Goal: Communication & Community: Answer question/provide support

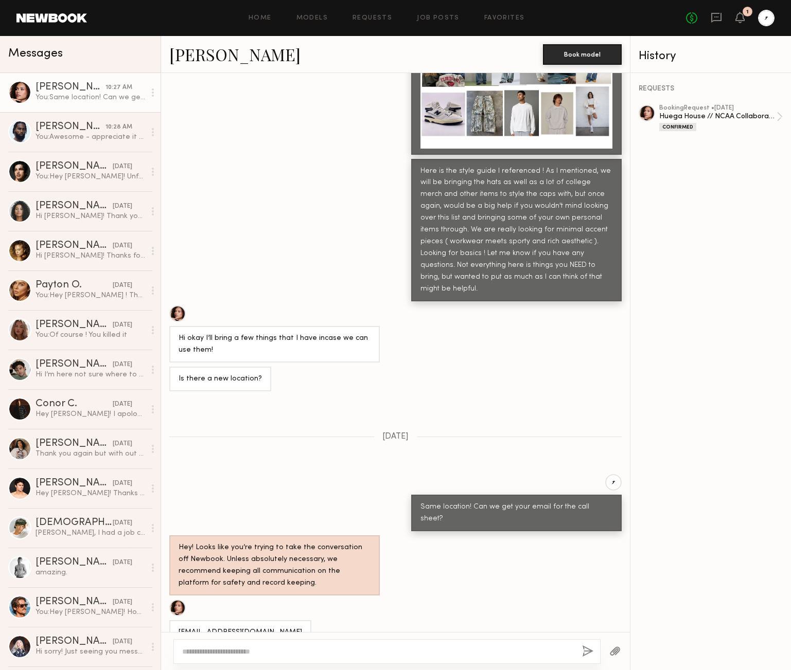
scroll to position [727, 0]
click at [103, 139] on div "You: Awesome - appreciate it man. Can you send us your address for the call she…" at bounding box center [90, 137] width 110 height 10
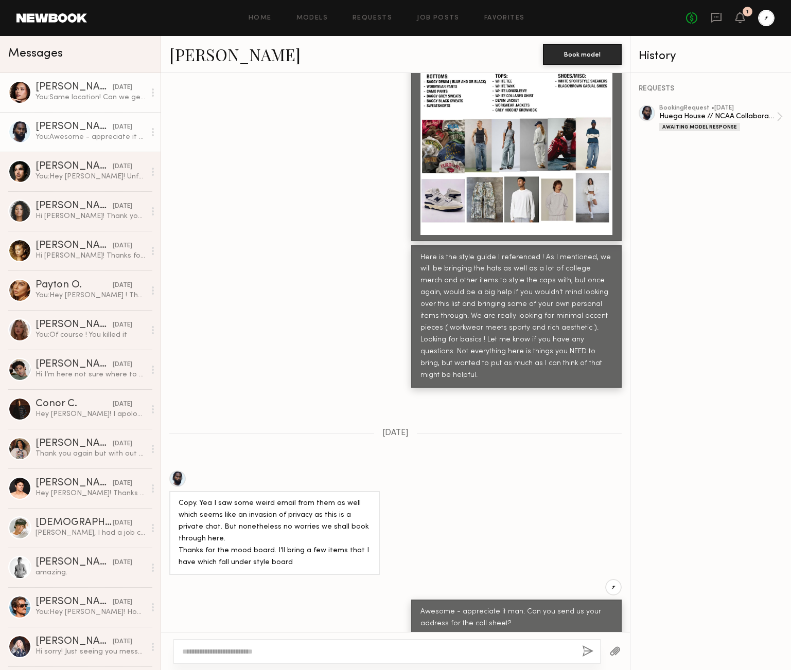
click at [79, 95] on div "You: Same location! Can we get your email for the call sheet?" at bounding box center [90, 98] width 110 height 10
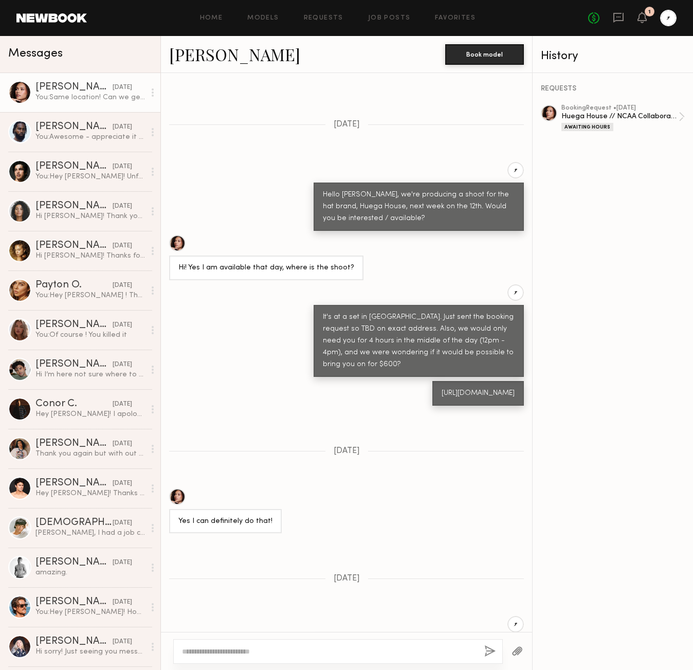
scroll to position [825, 0]
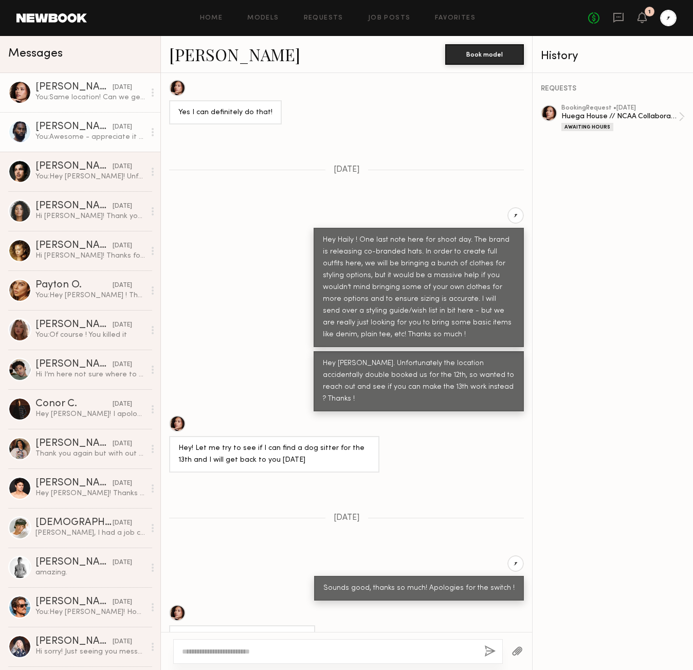
click at [92, 139] on div "You: Awesome - appreciate it man. Can you send us your address for the call she…" at bounding box center [90, 137] width 110 height 10
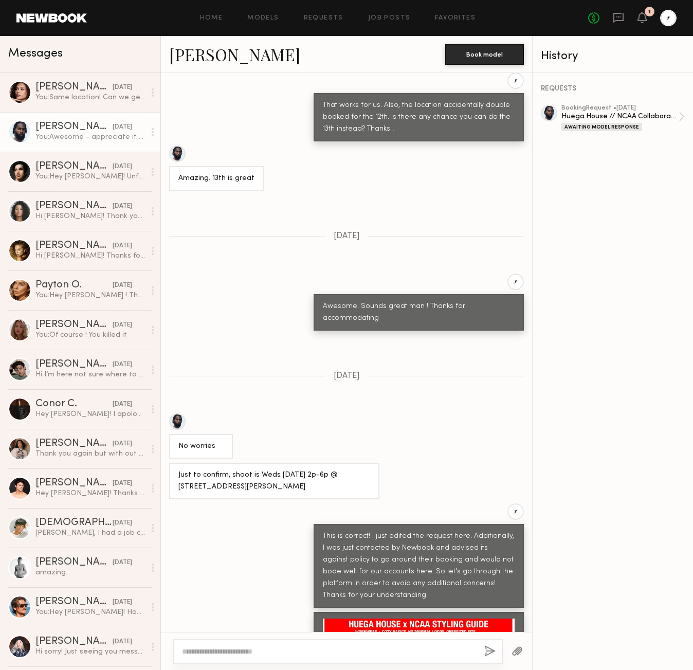
scroll to position [1537, 0]
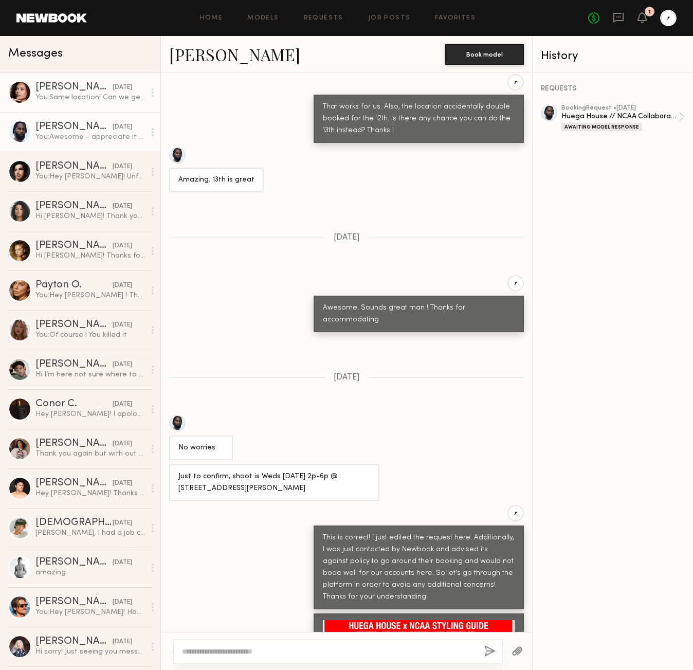
click at [69, 99] on div "You: Same location! Can we get your email for the call sheet?" at bounding box center [90, 98] width 110 height 10
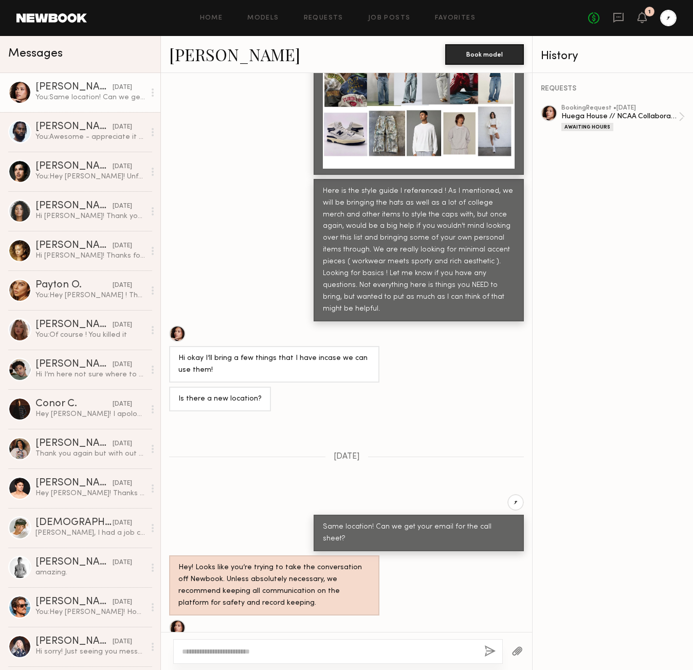
scroll to position [1707, 0]
drag, startPoint x: 288, startPoint y: 583, endPoint x: 179, endPoint y: 586, distance: 109.6
click at [179, 641] on div "[EMAIL_ADDRESS][DOMAIN_NAME]" at bounding box center [240, 653] width 142 height 25
copy div "[EMAIL_ADDRESS][DOMAIN_NAME]"
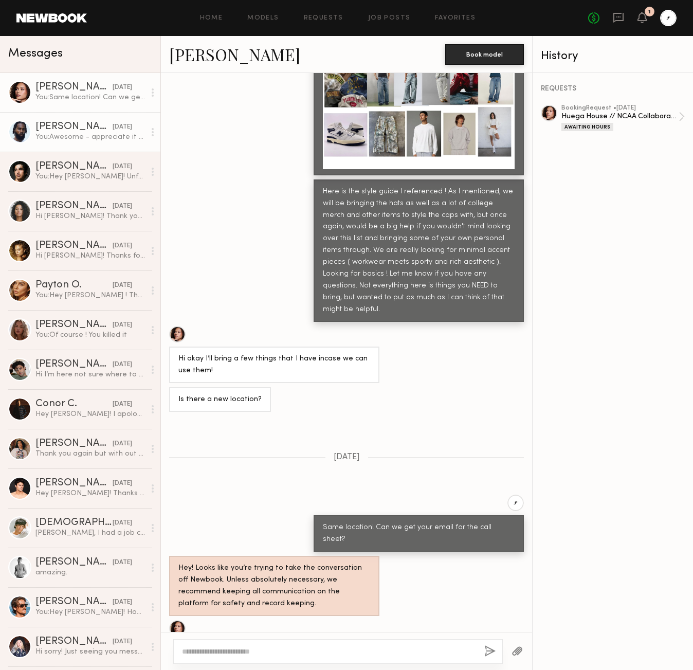
click at [79, 136] on div "You: Awesome - appreciate it man. Can you send us your address for the call she…" at bounding box center [90, 137] width 110 height 10
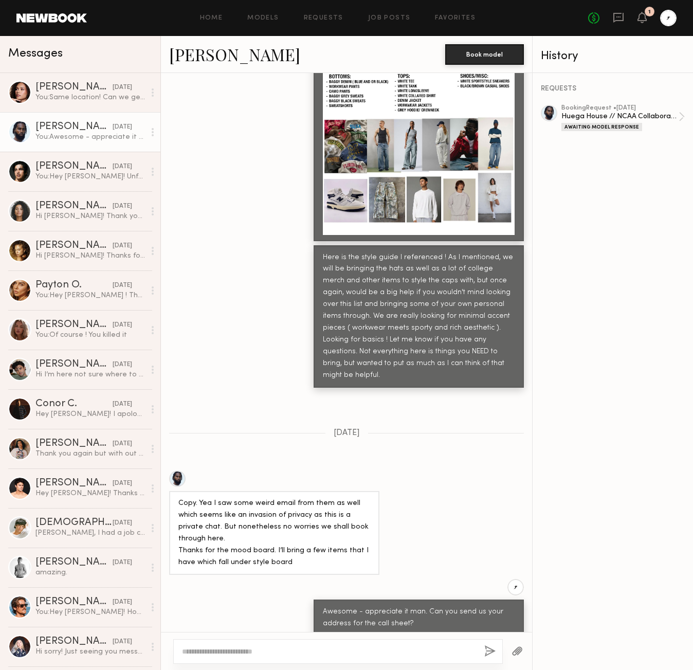
drag, startPoint x: 266, startPoint y: 611, endPoint x: 177, endPoint y: 610, distance: 89.5
copy div "[EMAIL_ADDRESS][DOMAIN_NAME]"
